Goal: Navigation & Orientation: Find specific page/section

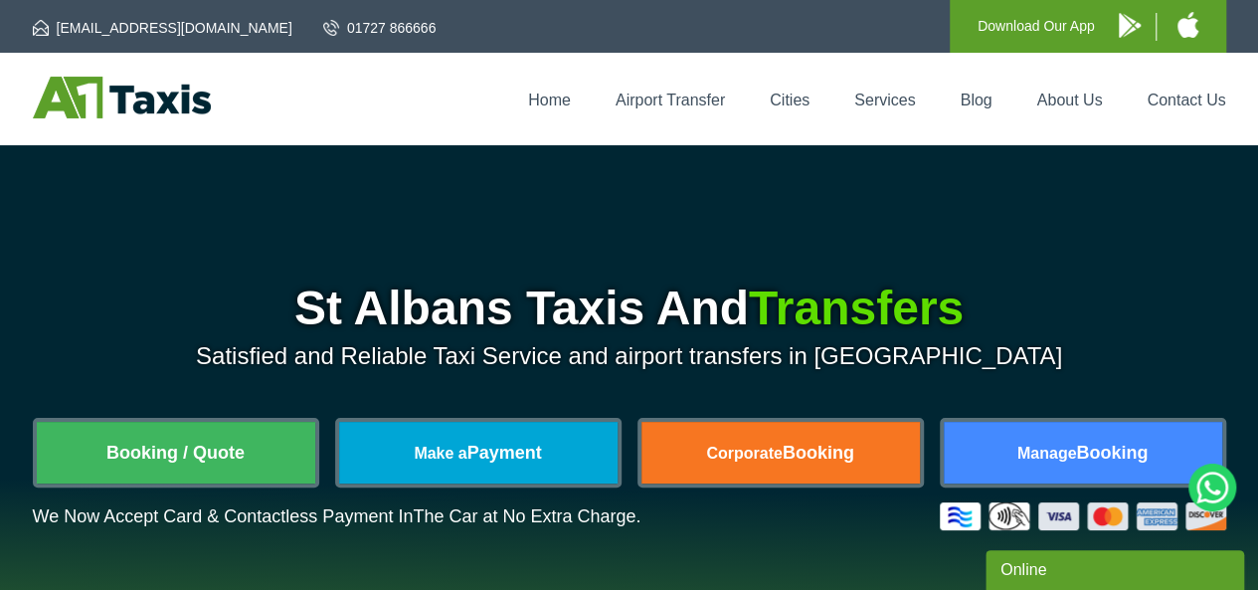
click at [1199, 186] on div "St Albans Taxis And Transfers Satisfied and Reliable Taxi Service and airport t…" at bounding box center [629, 488] width 1258 height 687
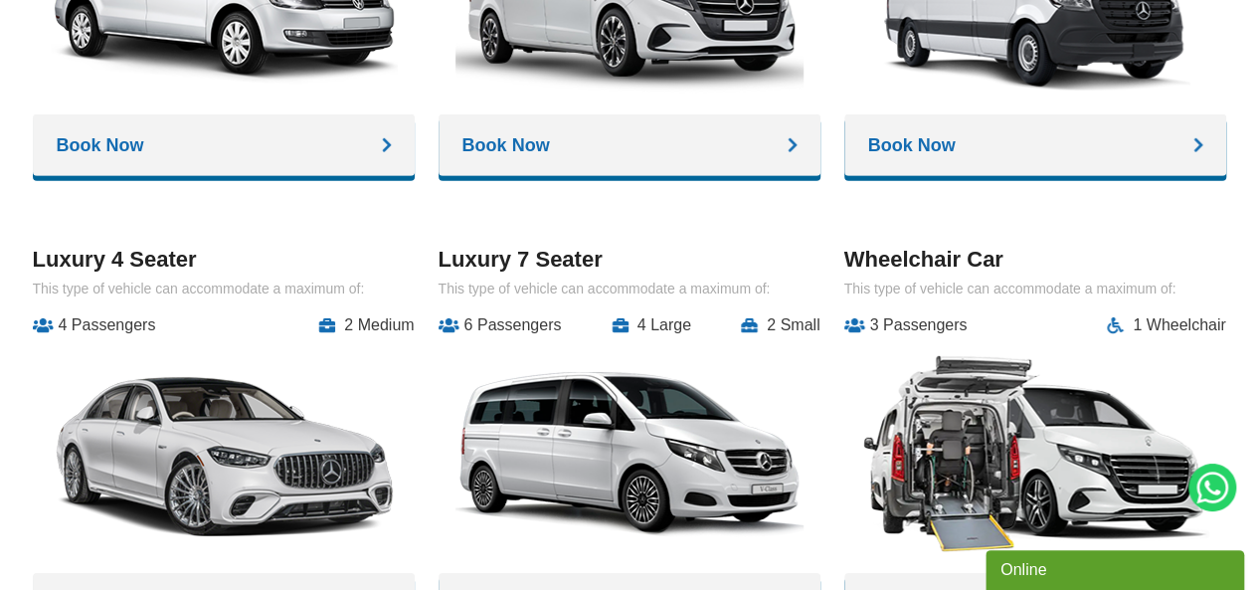
scroll to position [2810, 0]
